Goal: Task Accomplishment & Management: Manage account settings

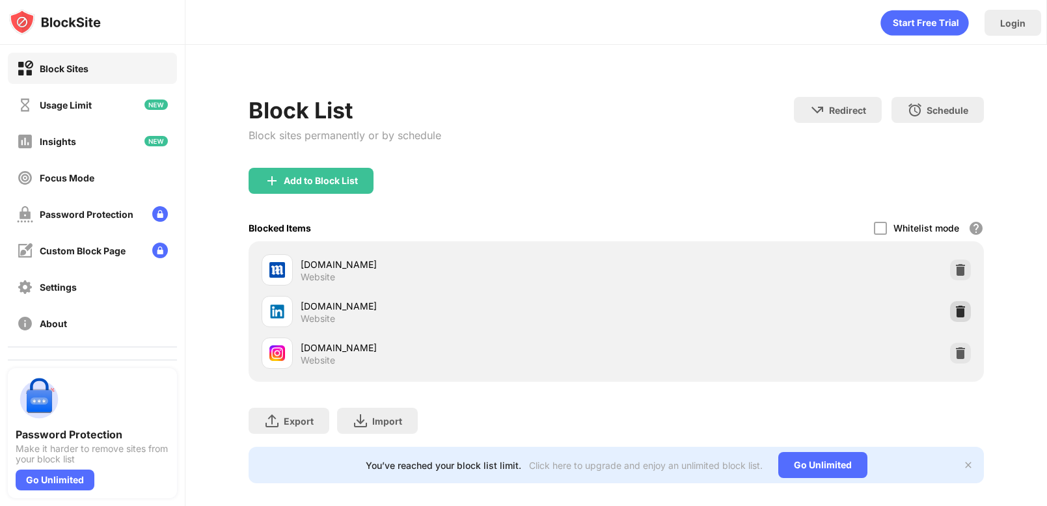
click at [958, 307] on img at bounding box center [960, 311] width 13 height 13
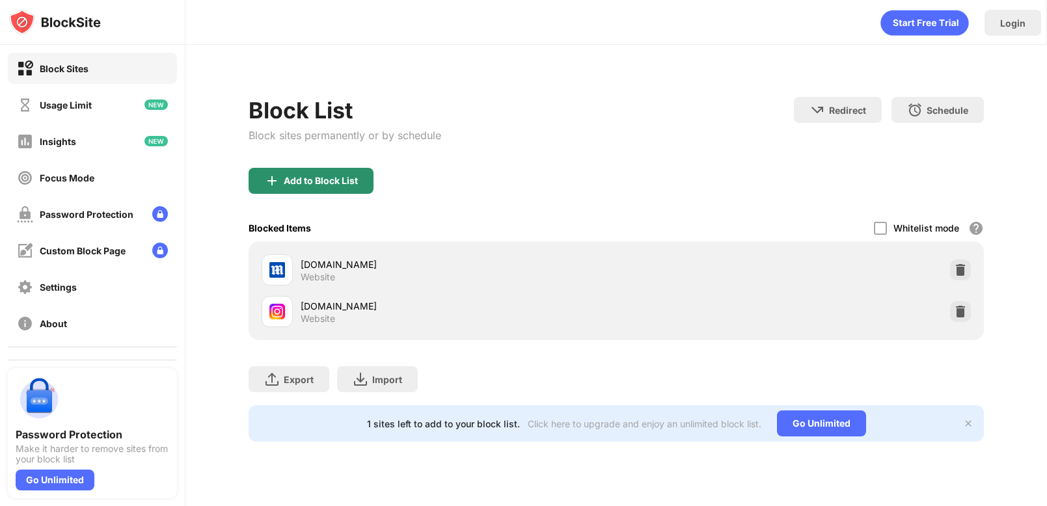
click at [309, 182] on div "Add to Block List" at bounding box center [321, 181] width 74 height 10
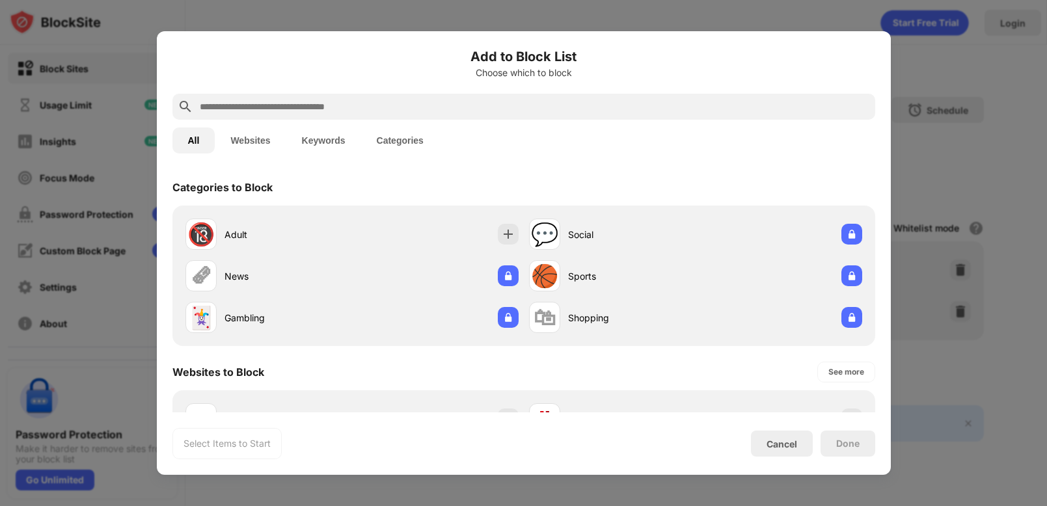
click at [279, 110] on input "text" at bounding box center [535, 107] width 672 height 16
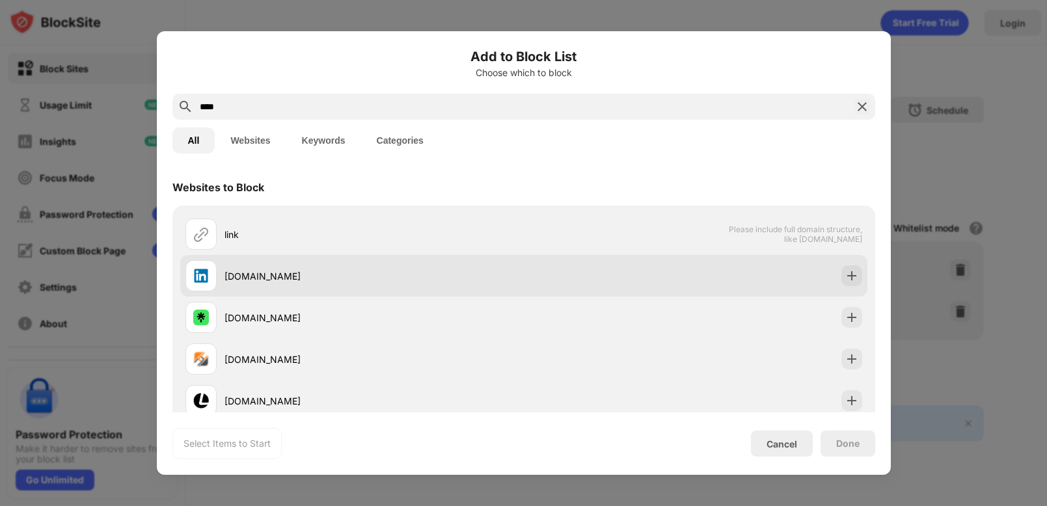
type input "****"
click at [276, 268] on div "[DOMAIN_NAME]" at bounding box center [355, 275] width 338 height 31
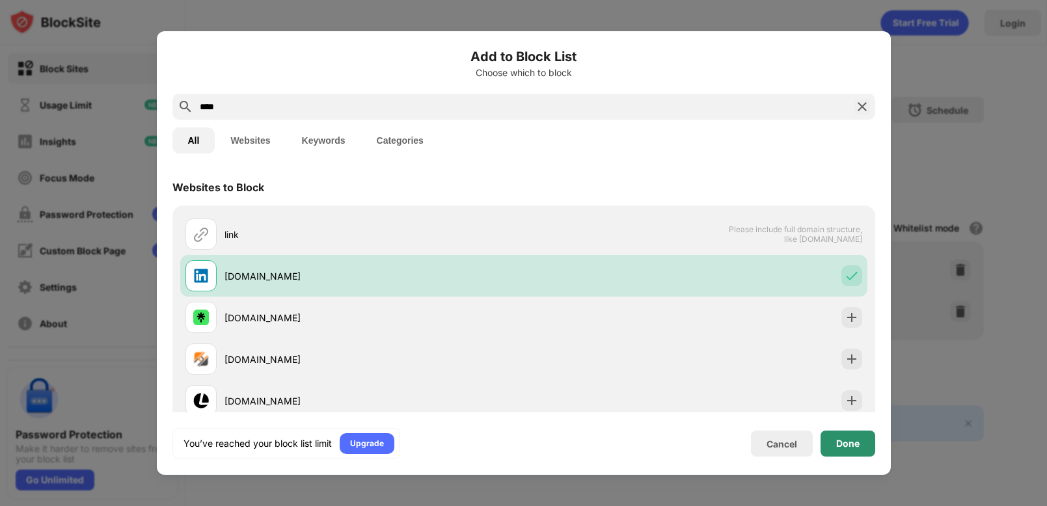
click at [852, 447] on div "Done" at bounding box center [847, 444] width 23 height 10
